Goal: Task Accomplishment & Management: Manage account settings

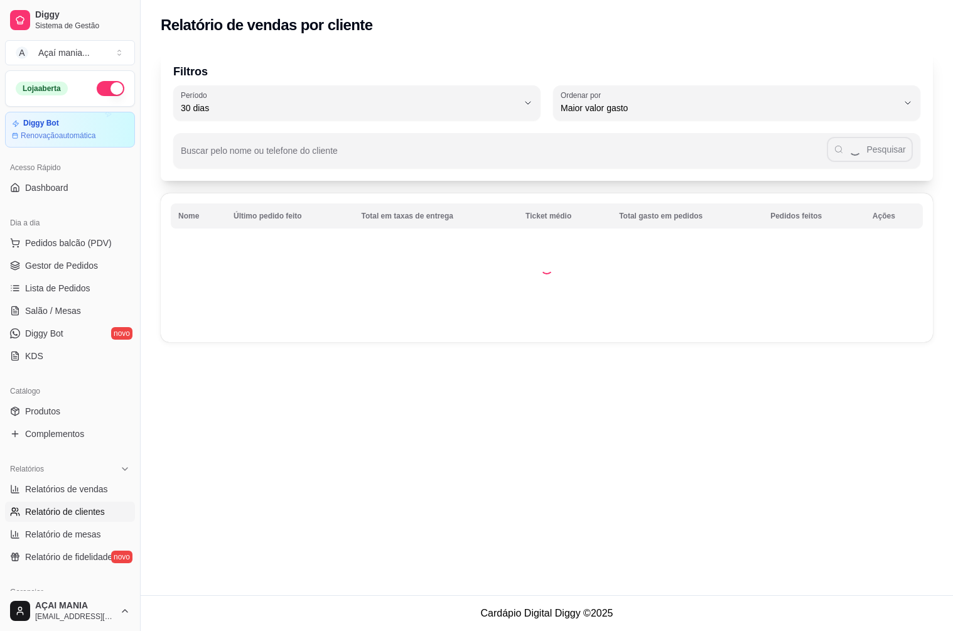
select select "30"
select select "HIGHEST_TOTAL_SPENT_WITH_ORDERS"
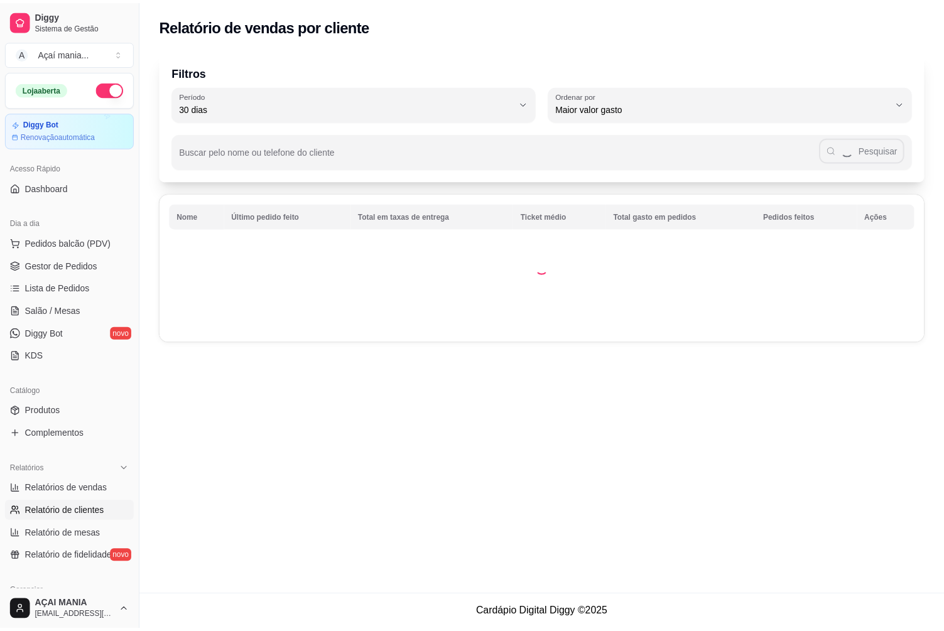
scroll to position [63, 0]
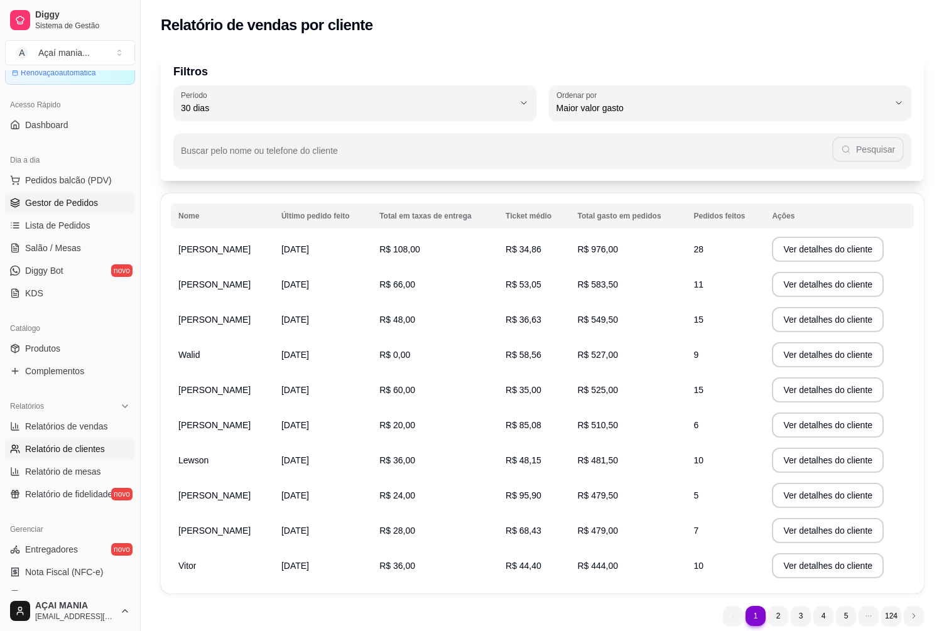
click at [84, 201] on span "Gestor de Pedidos" at bounding box center [61, 203] width 73 height 13
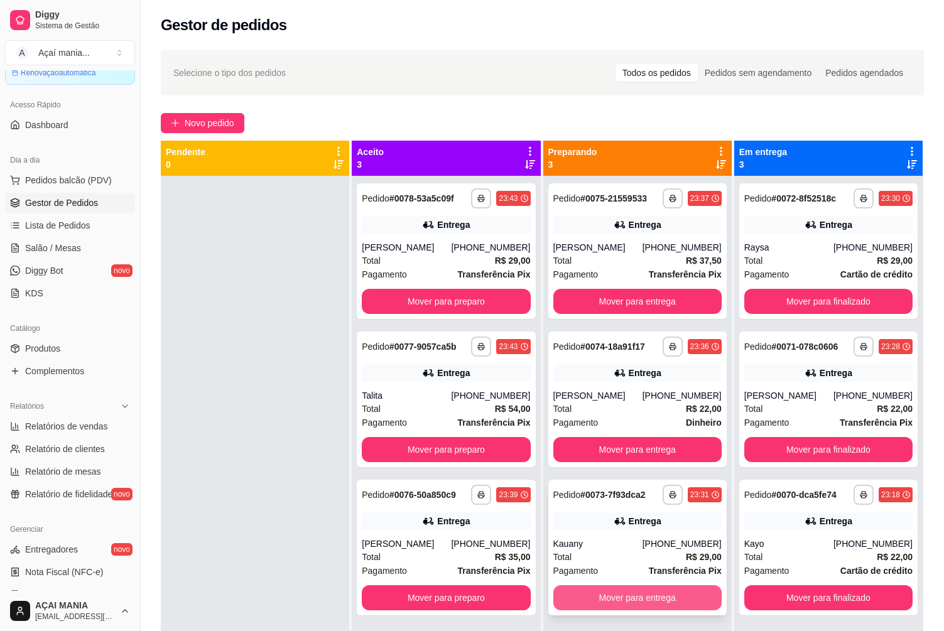
click at [604, 593] on button "Mover para entrega" at bounding box center [637, 597] width 168 height 25
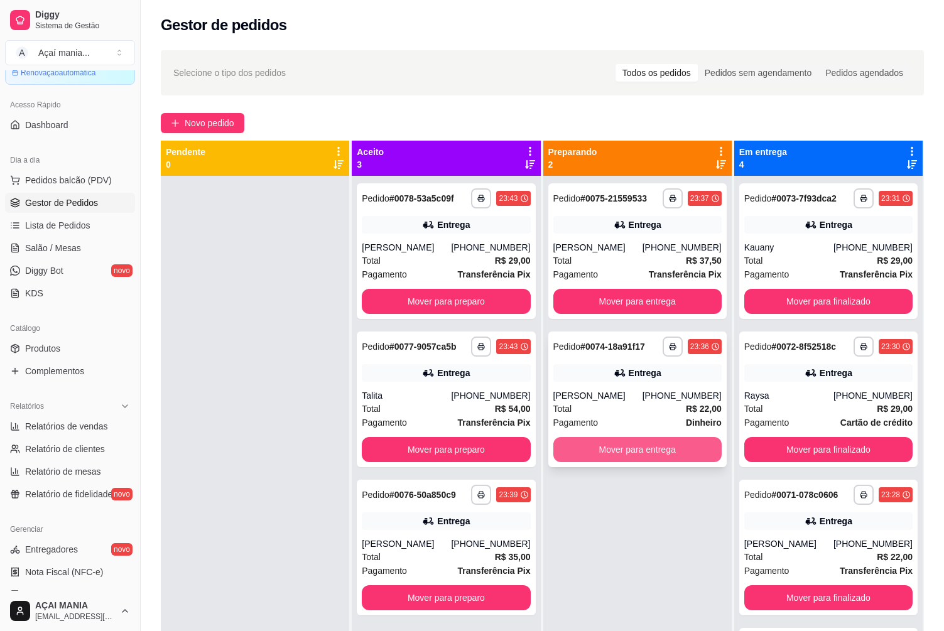
click at [669, 457] on button "Mover para entrega" at bounding box center [637, 449] width 168 height 25
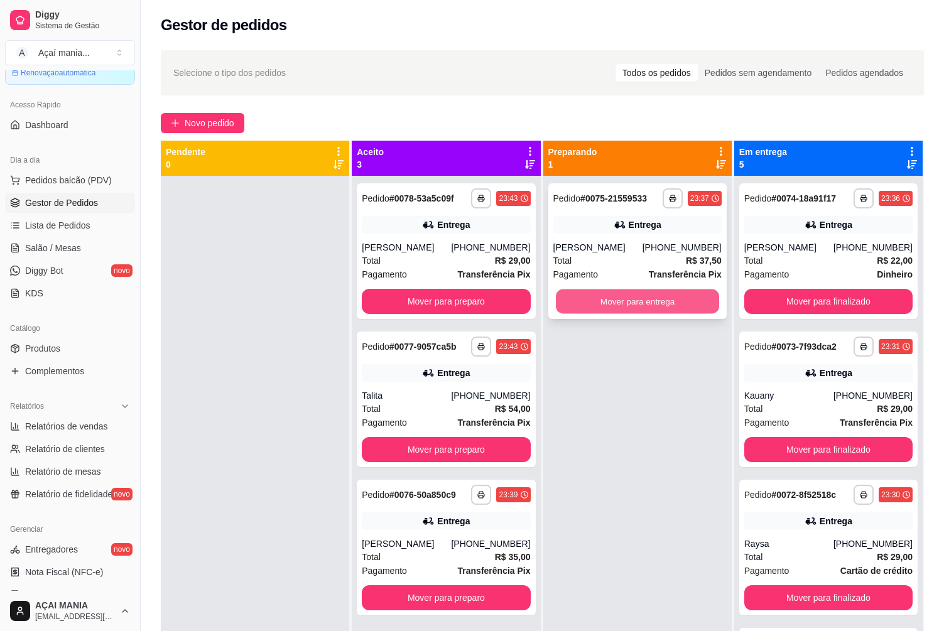
click at [673, 290] on button "Mover para entrega" at bounding box center [637, 302] width 163 height 24
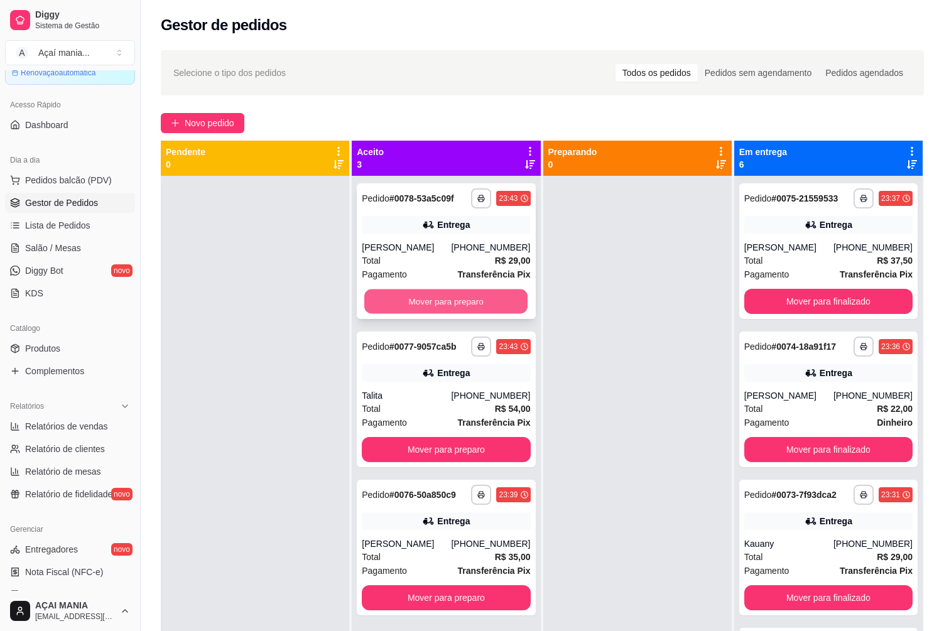
click at [458, 310] on button "Mover para preparo" at bounding box center [445, 302] width 163 height 24
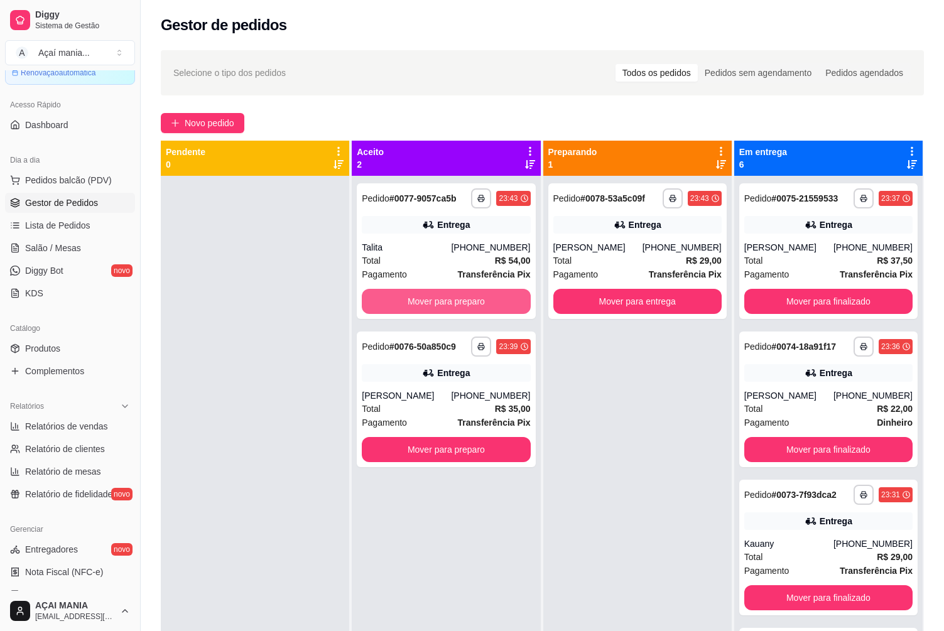
click at [458, 303] on button "Mover para preparo" at bounding box center [446, 301] width 168 height 25
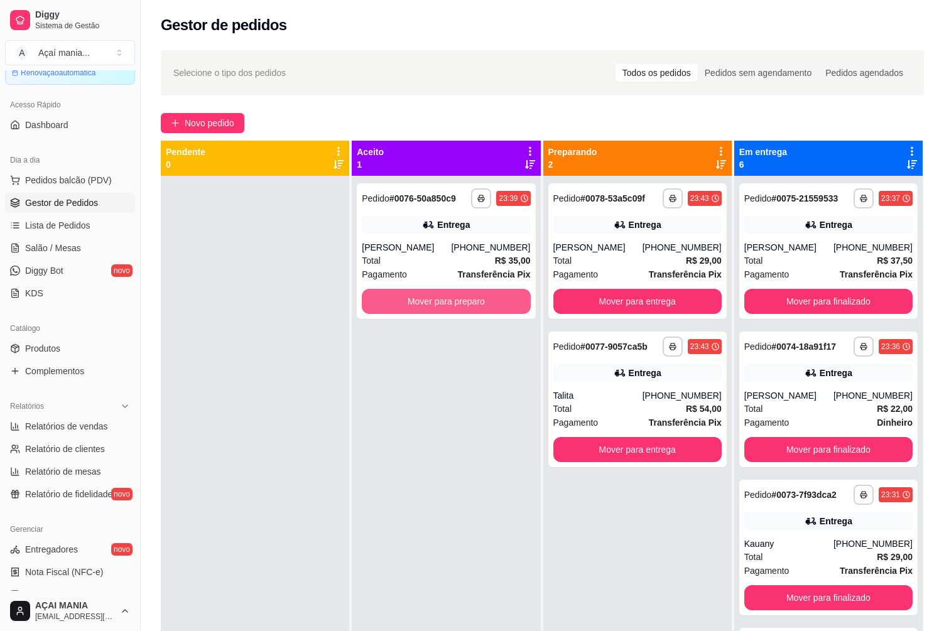
click at [458, 303] on button "Mover para preparo" at bounding box center [446, 301] width 168 height 25
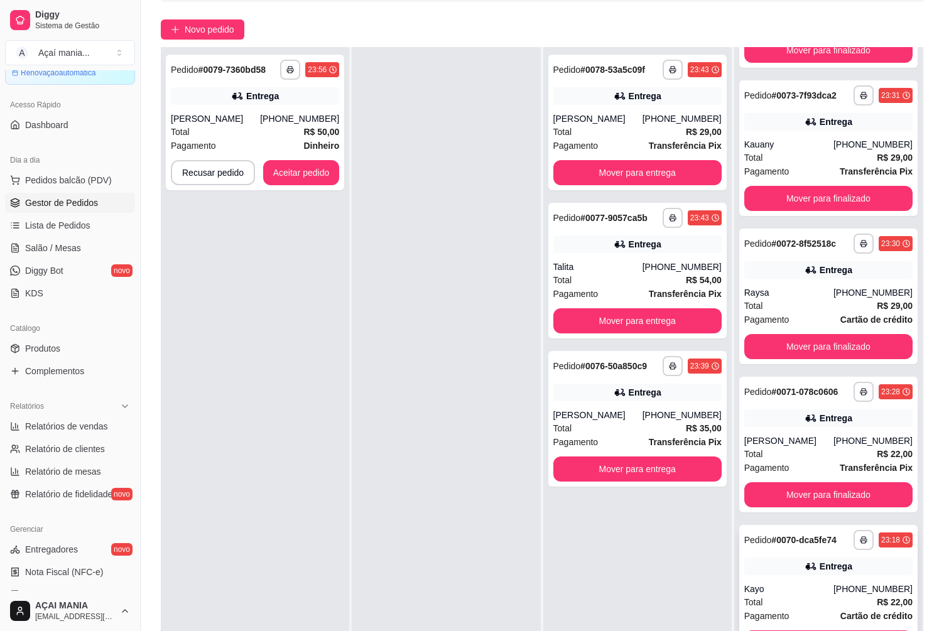
scroll to position [192, 0]
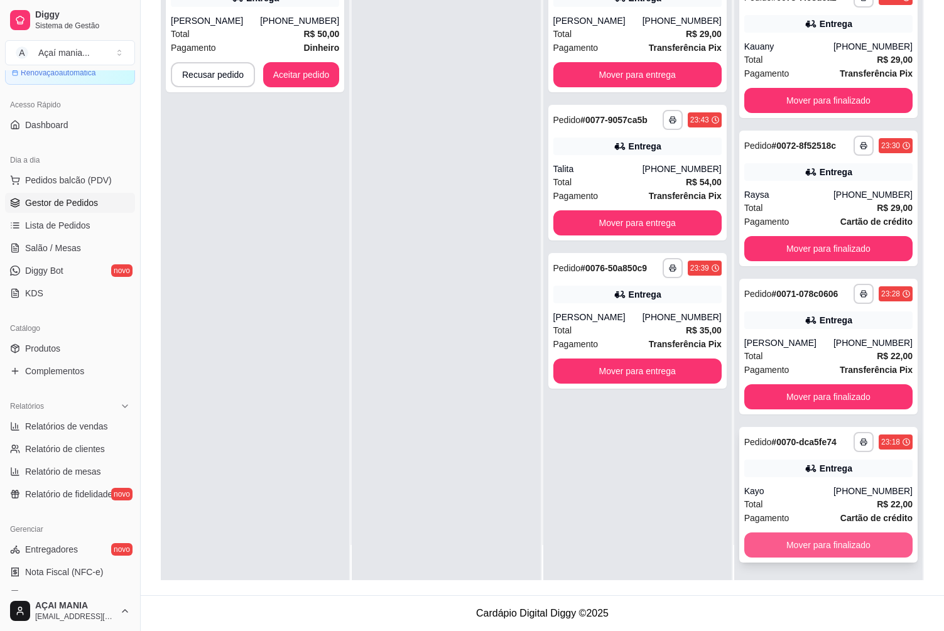
click at [835, 553] on button "Mover para finalizado" at bounding box center [828, 545] width 168 height 25
click at [835, 548] on button "Mover para finalizado" at bounding box center [828, 545] width 168 height 25
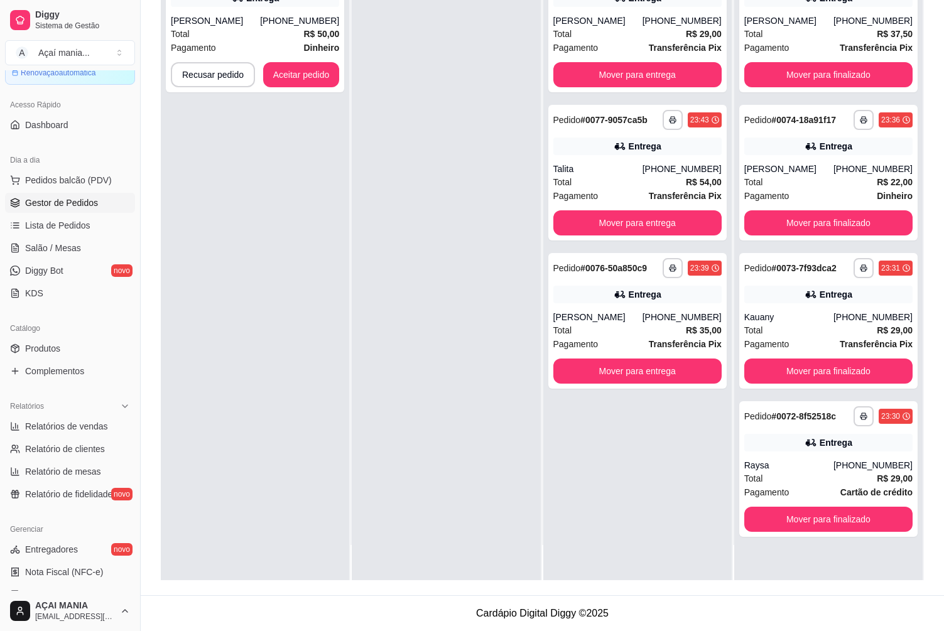
scroll to position [0, 0]
click at [835, 520] on button "Mover para finalizado" at bounding box center [828, 519] width 168 height 25
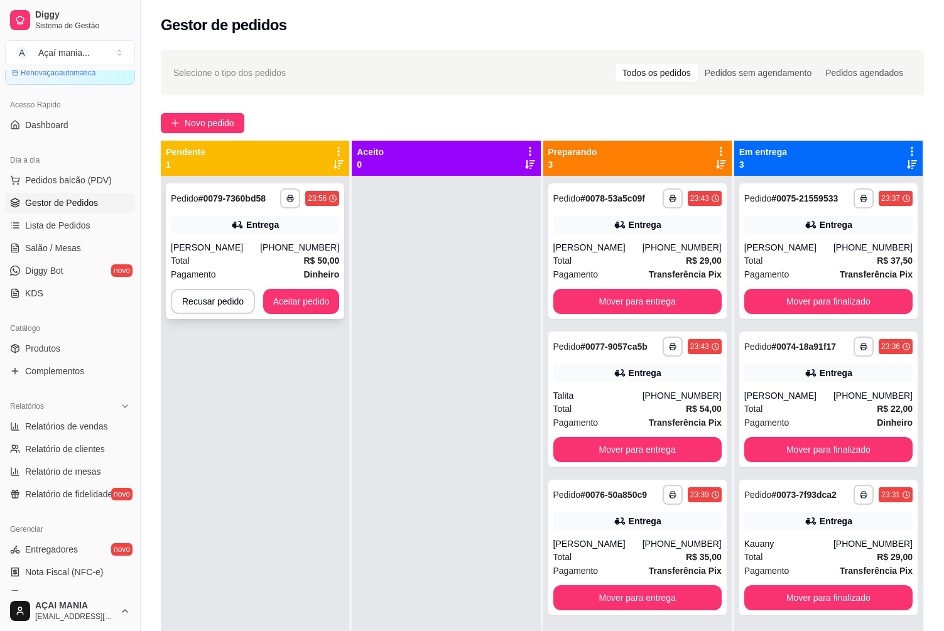
click at [256, 265] on div "Total R$ 50,00" at bounding box center [255, 261] width 168 height 14
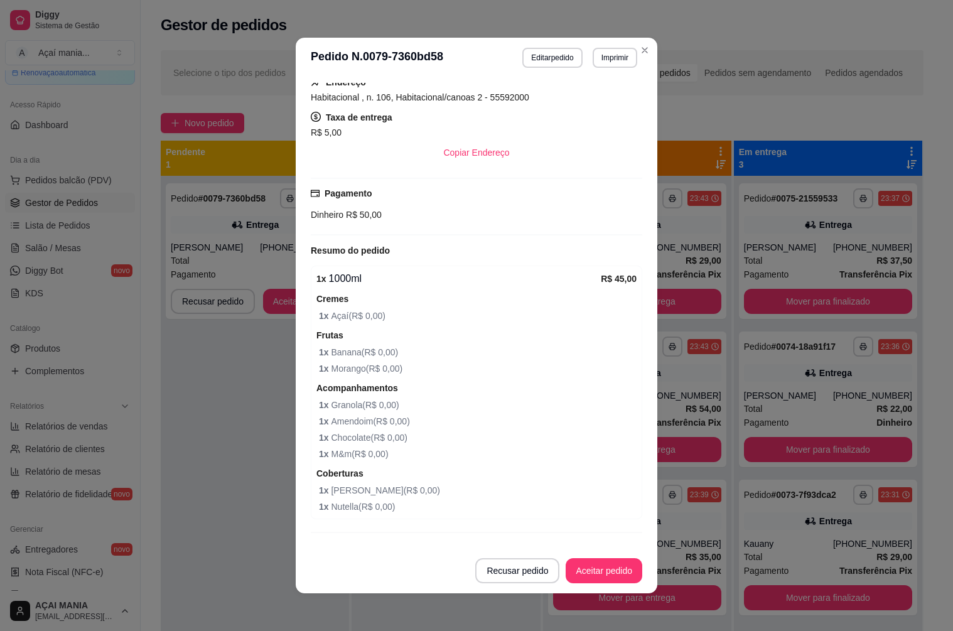
scroll to position [255, 0]
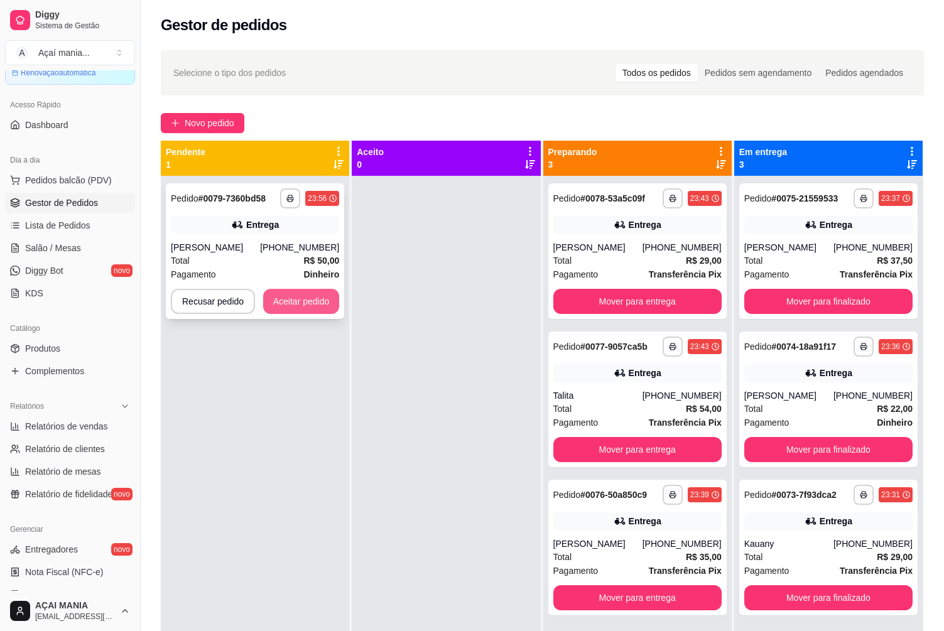
click at [297, 293] on button "Aceitar pedido" at bounding box center [301, 301] width 77 height 25
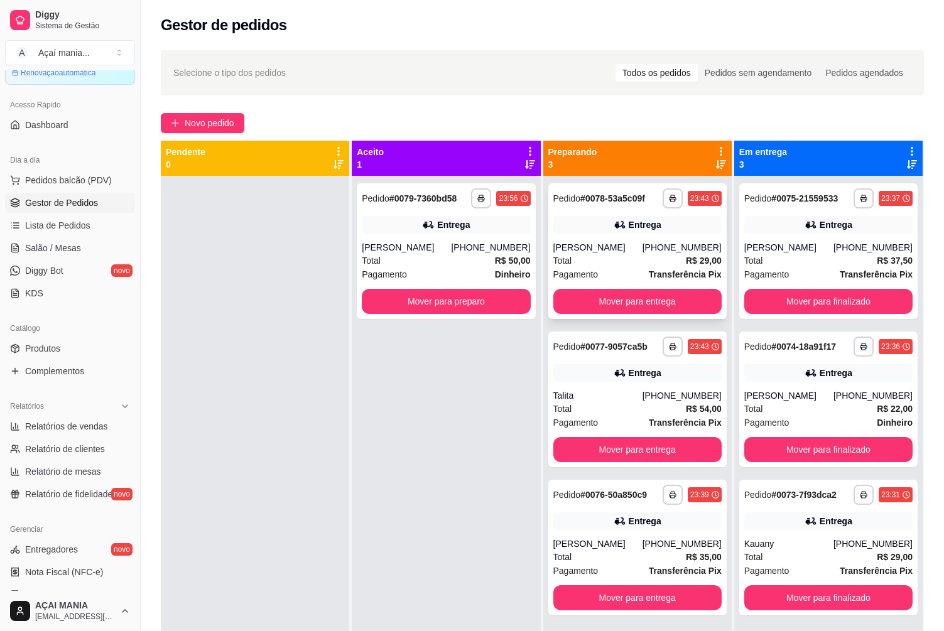
click at [615, 251] on div "[PERSON_NAME]" at bounding box center [597, 247] width 89 height 13
click at [683, 396] on div "[PHONE_NUMBER]" at bounding box center [682, 395] width 79 height 13
click at [410, 219] on div "Entrega" at bounding box center [446, 225] width 168 height 18
click at [260, 276] on div at bounding box center [255, 491] width 188 height 631
click at [837, 268] on div "**********" at bounding box center [828, 251] width 178 height 136
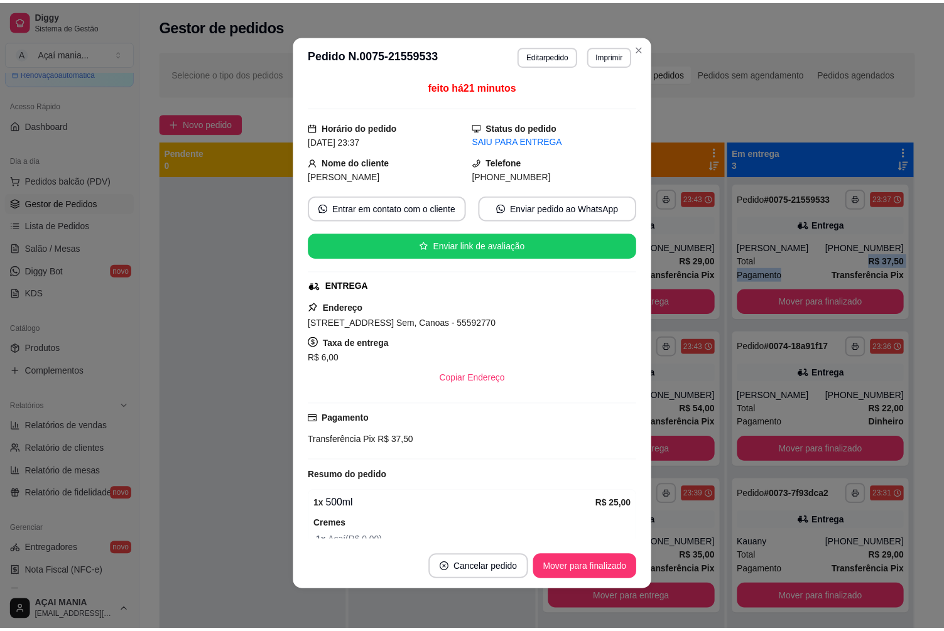
scroll to position [0, 0]
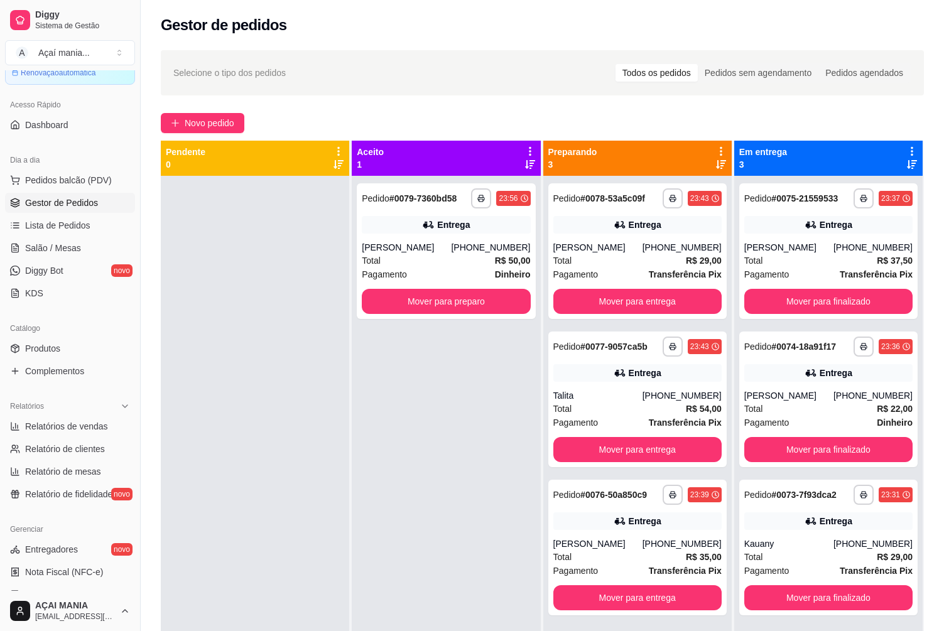
click at [426, 340] on div "**********" at bounding box center [446, 491] width 188 height 631
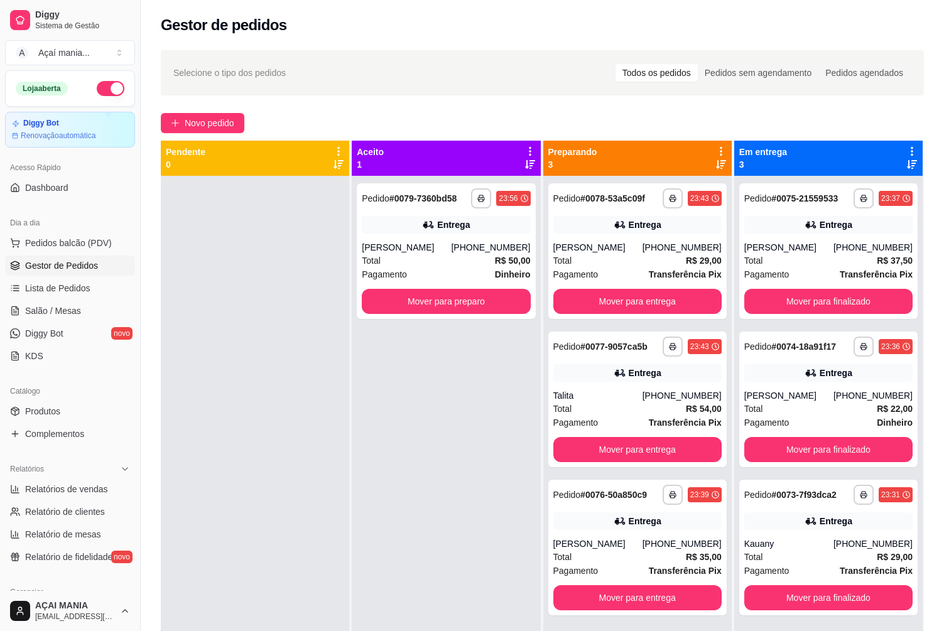
click at [109, 89] on button "button" at bounding box center [111, 88] width 28 height 15
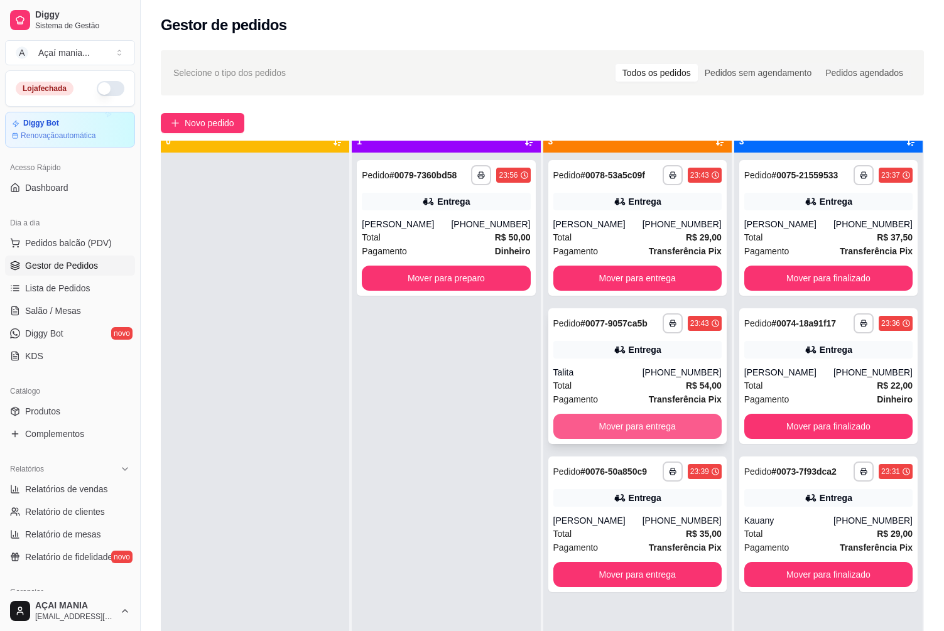
scroll to position [35, 0]
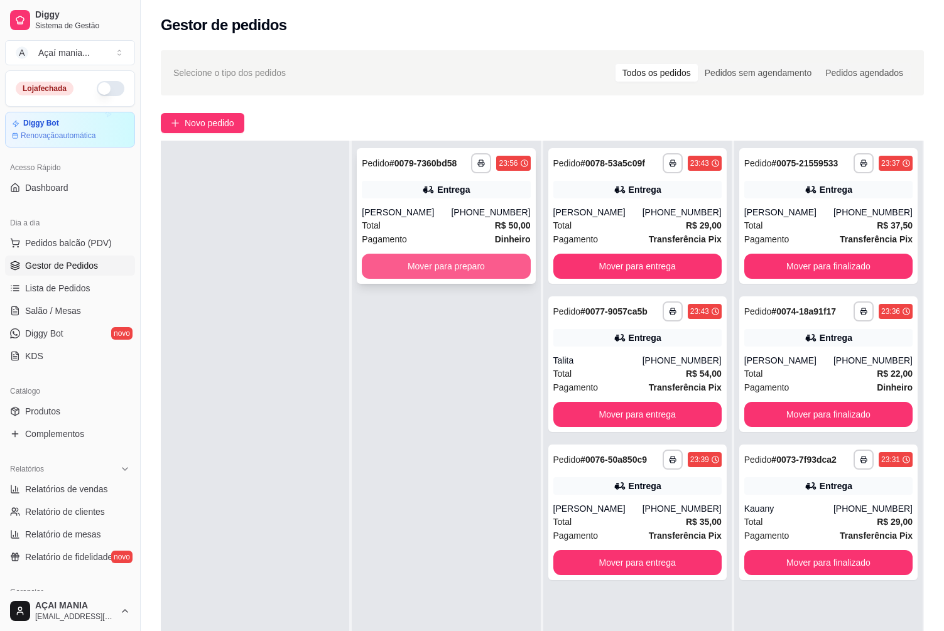
click at [508, 266] on button "Mover para preparo" at bounding box center [446, 266] width 168 height 25
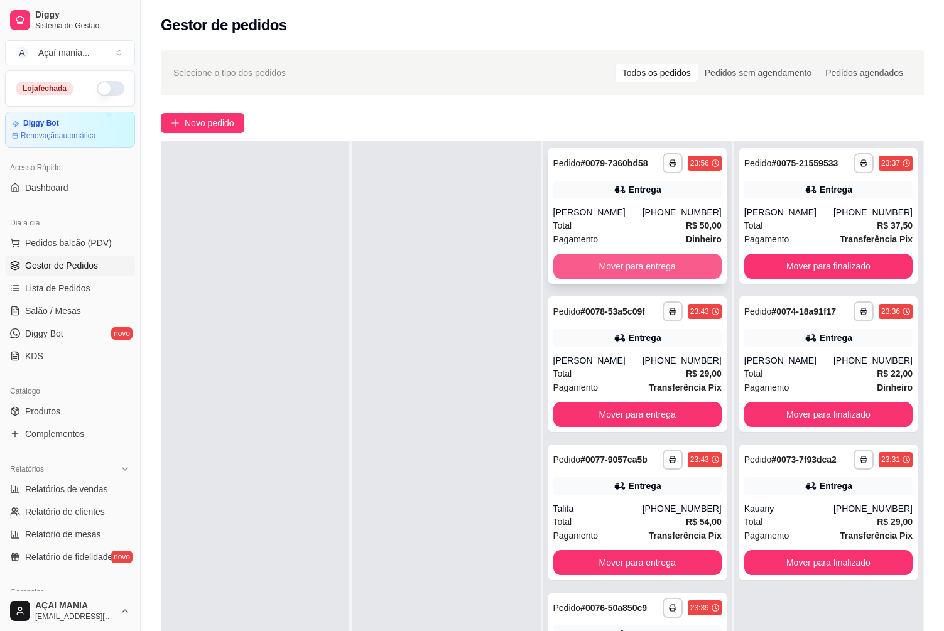
click at [688, 271] on button "Mover para entrega" at bounding box center [637, 266] width 168 height 25
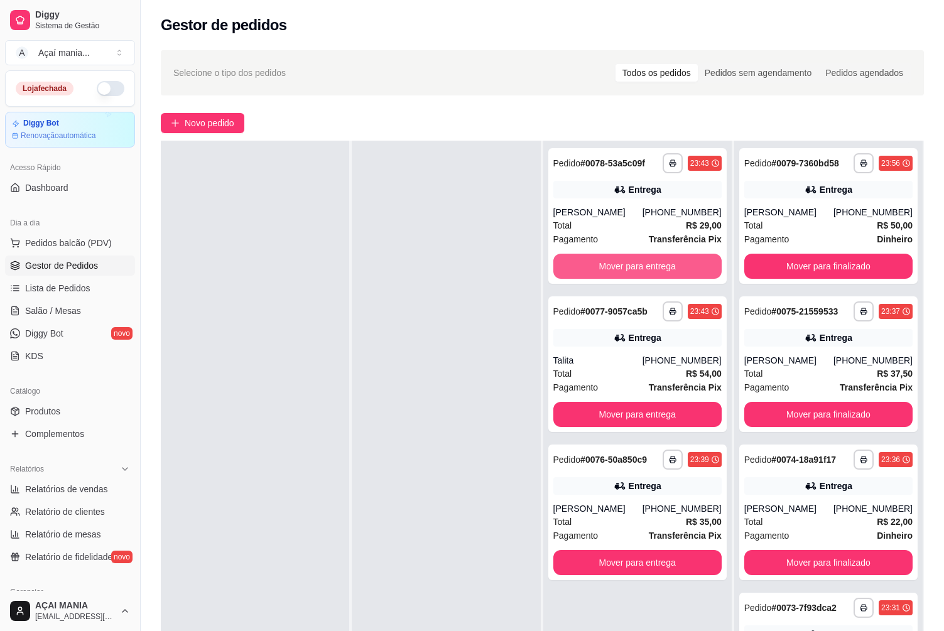
click at [688, 270] on button "Mover para entrega" at bounding box center [637, 266] width 168 height 25
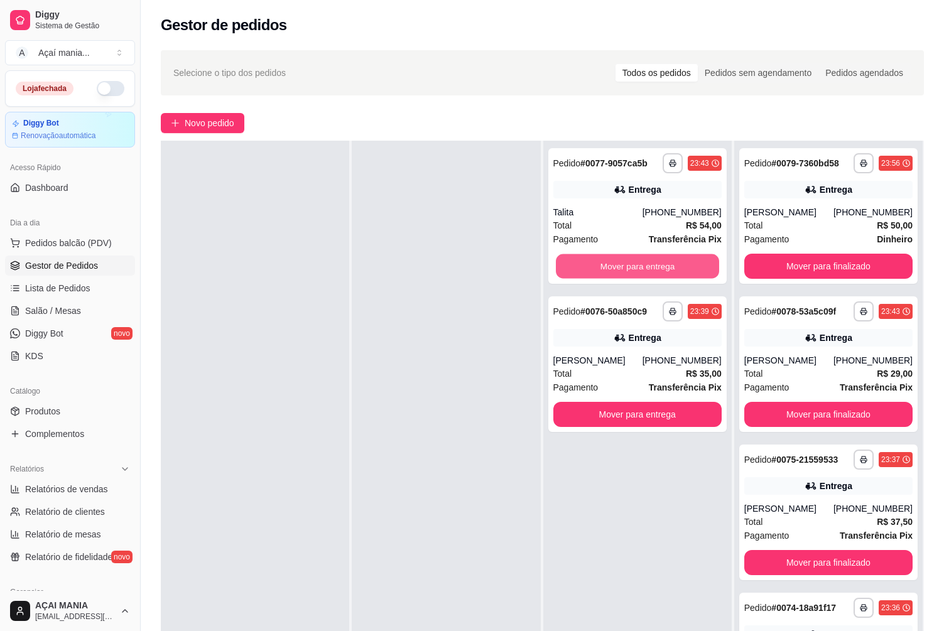
click at [688, 270] on button "Mover para entrega" at bounding box center [637, 266] width 163 height 24
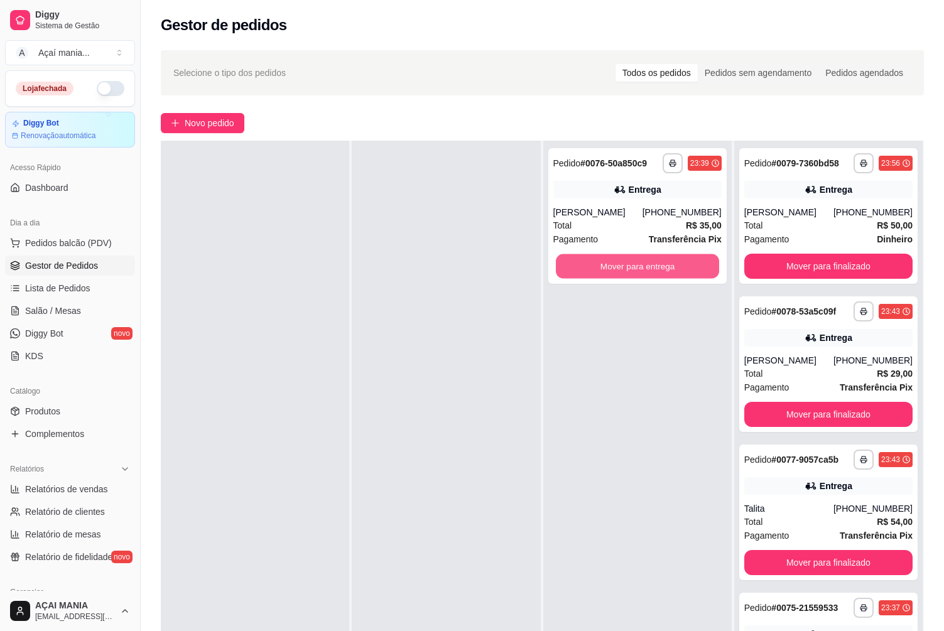
click at [688, 270] on button "Mover para entrega" at bounding box center [637, 266] width 163 height 24
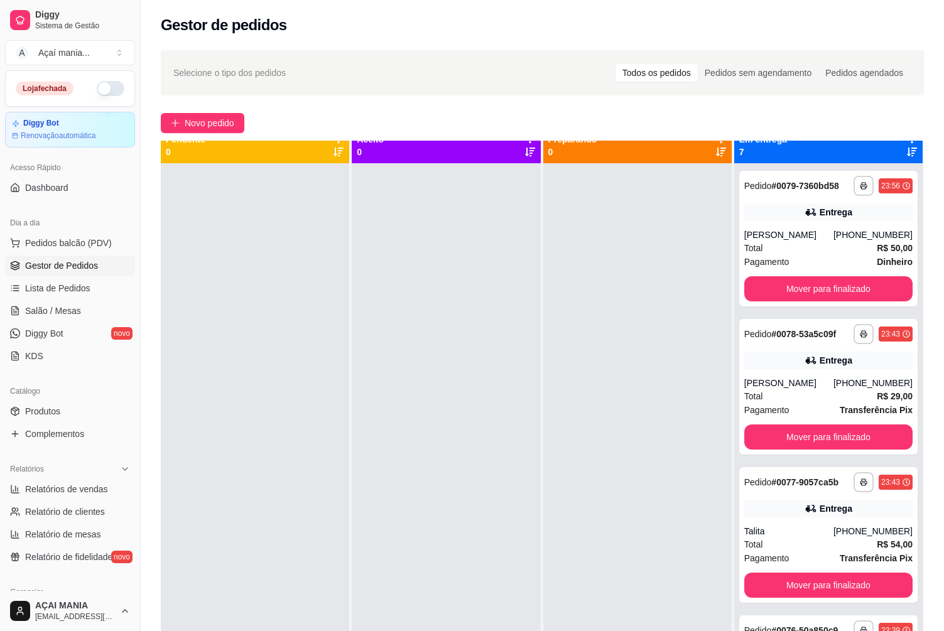
scroll to position [0, 0]
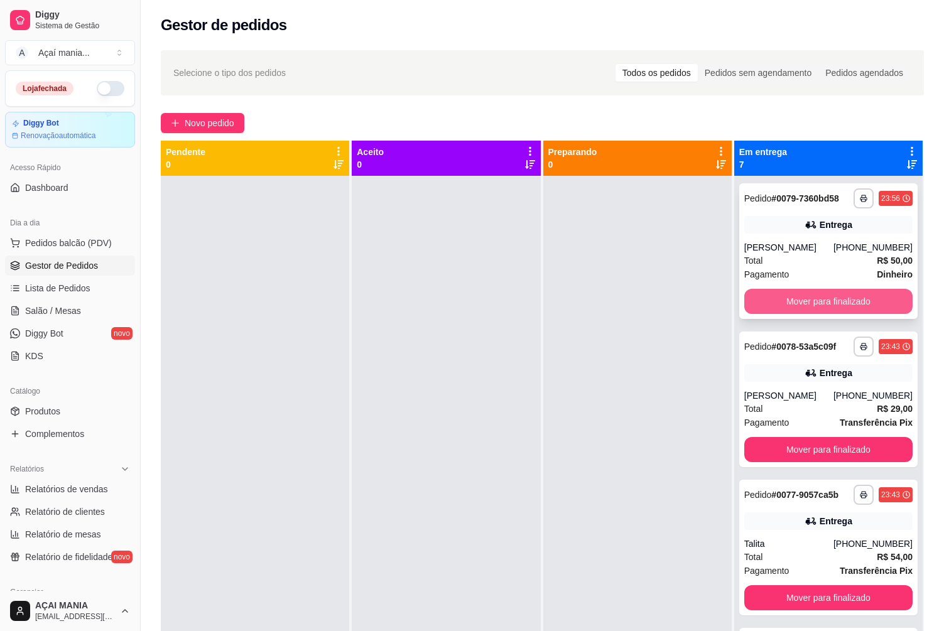
click at [842, 303] on button "Mover para finalizado" at bounding box center [828, 301] width 168 height 25
click at [843, 303] on button "Mover para finalizado" at bounding box center [828, 302] width 163 height 24
click at [844, 304] on button "Mover para finalizado" at bounding box center [828, 302] width 163 height 24
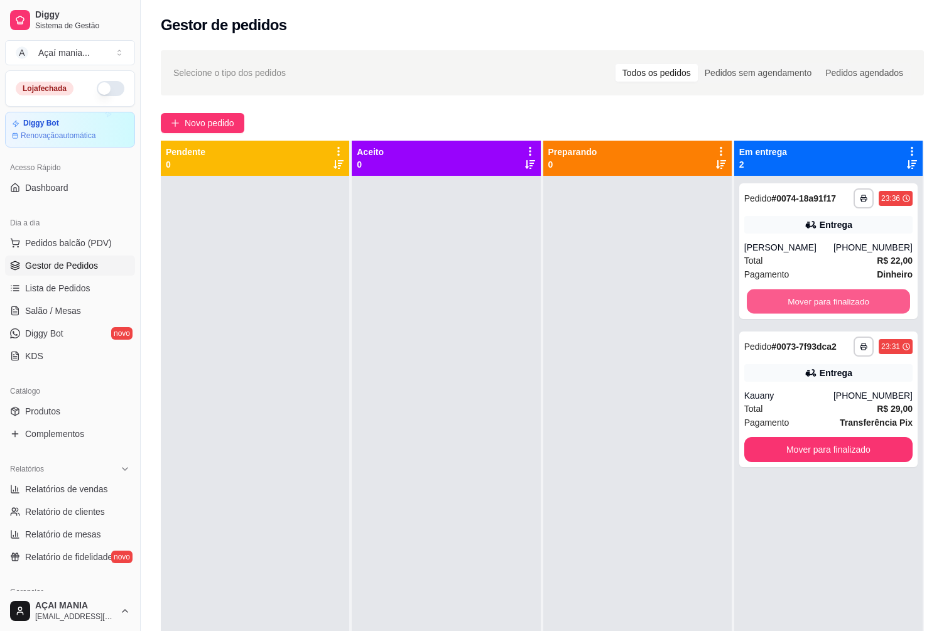
click at [844, 304] on button "Mover para finalizado" at bounding box center [828, 302] width 163 height 24
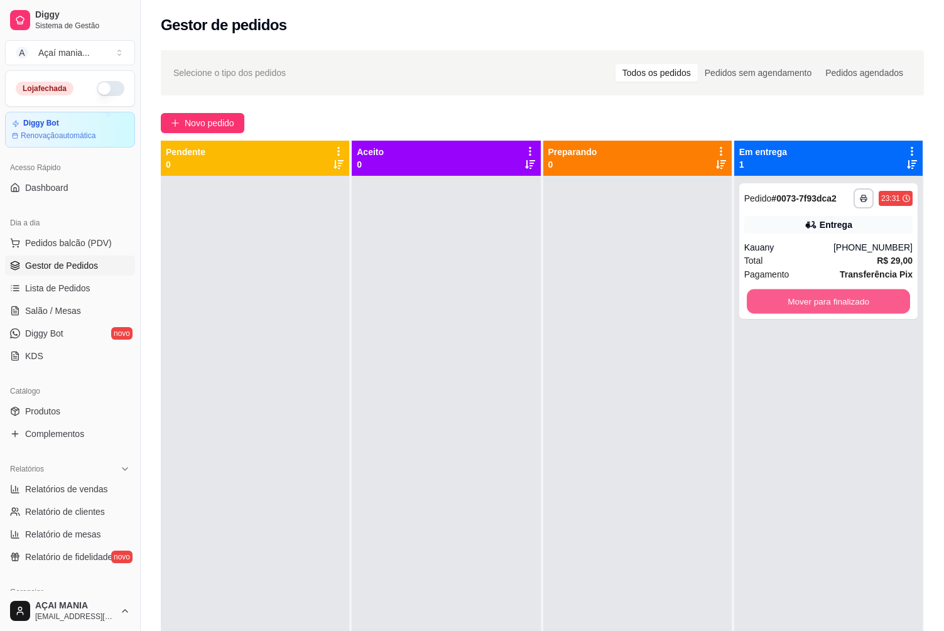
click at [844, 304] on button "Mover para finalizado" at bounding box center [828, 302] width 163 height 24
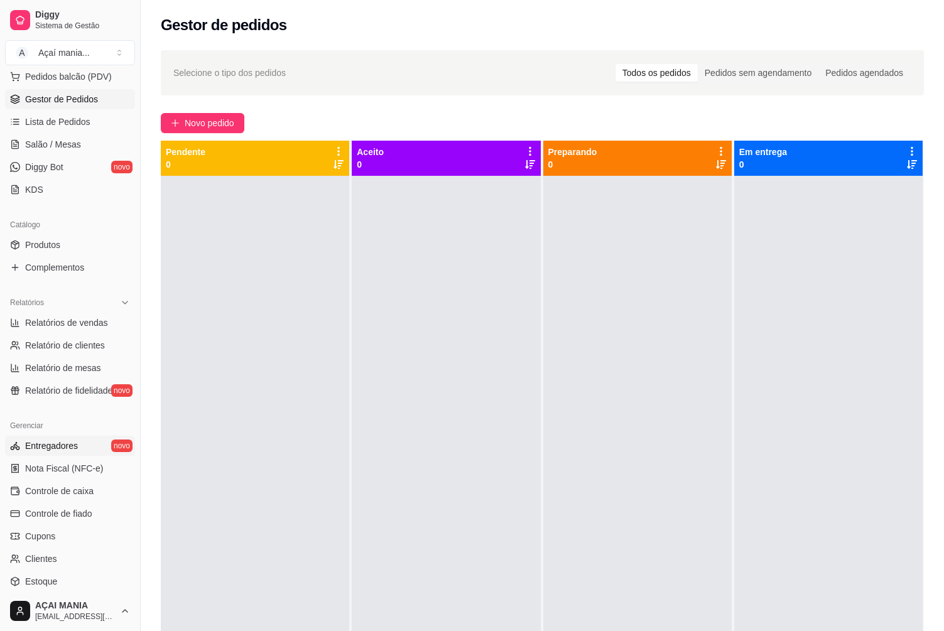
scroll to position [188, 0]
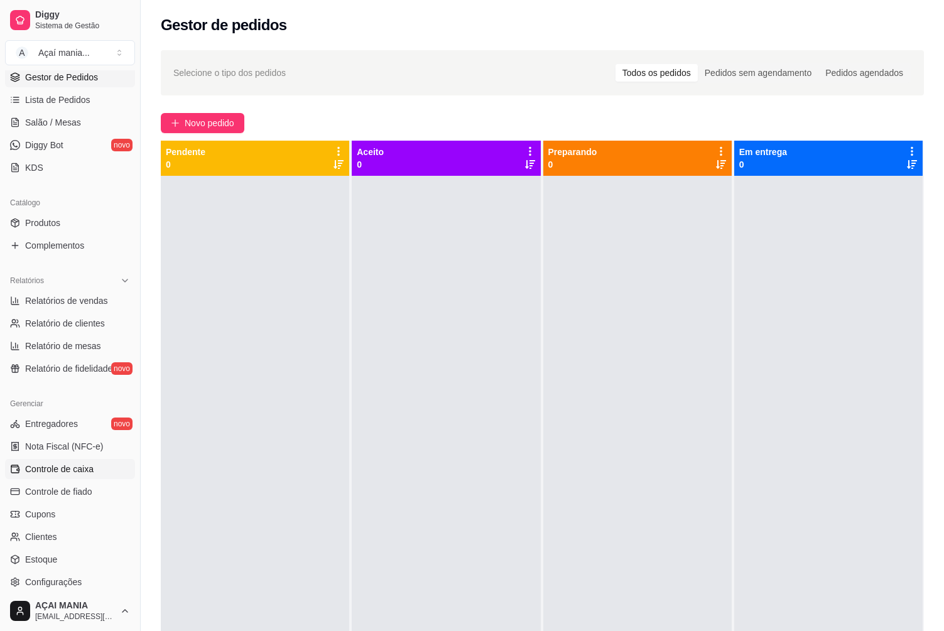
click at [75, 471] on span "Controle de caixa" at bounding box center [59, 469] width 68 height 13
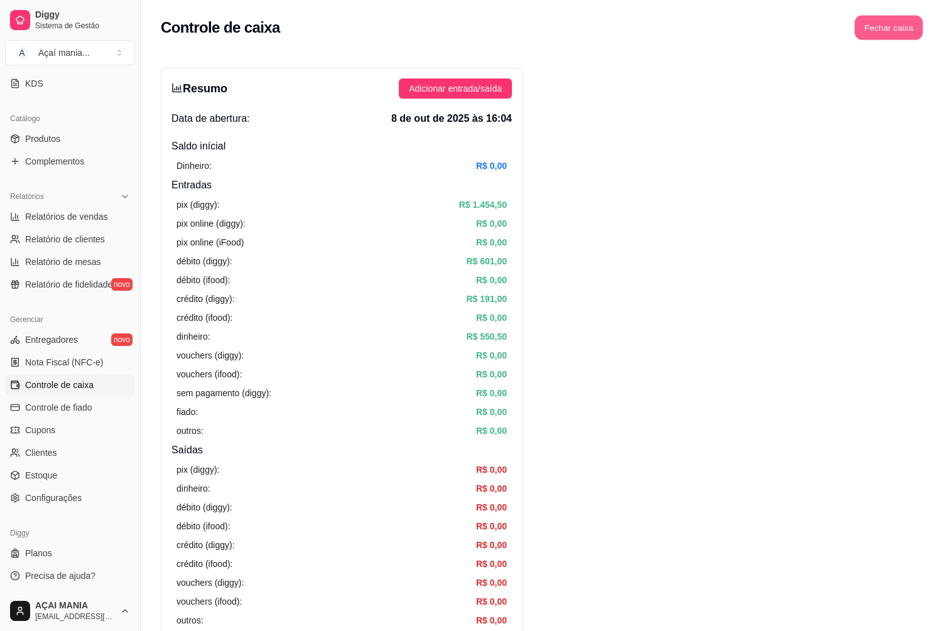
click at [894, 26] on button "Fechar caixa" at bounding box center [889, 28] width 68 height 24
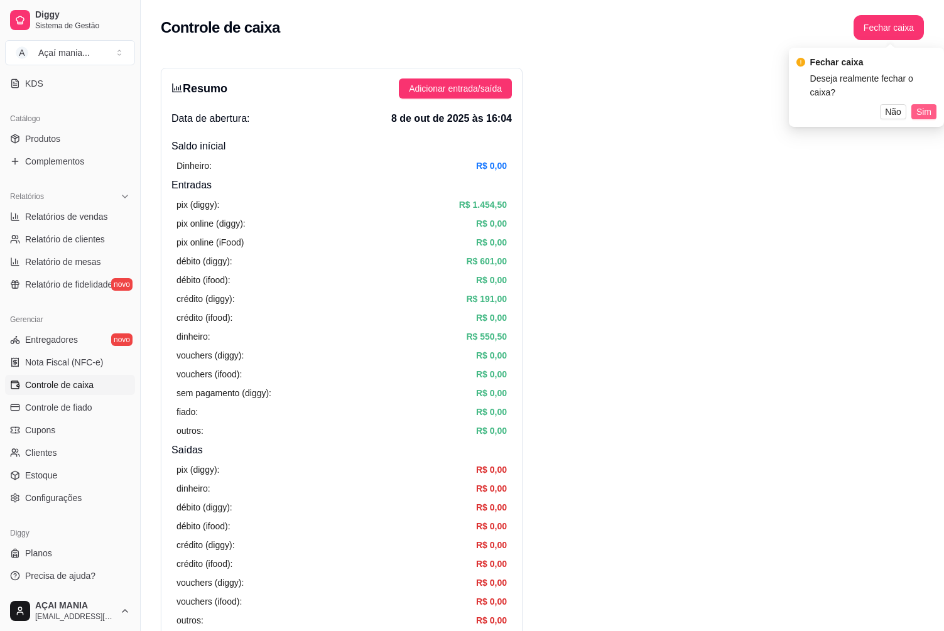
click at [930, 105] on span "Sim" at bounding box center [923, 112] width 15 height 14
